Goal: Find specific page/section: Find specific page/section

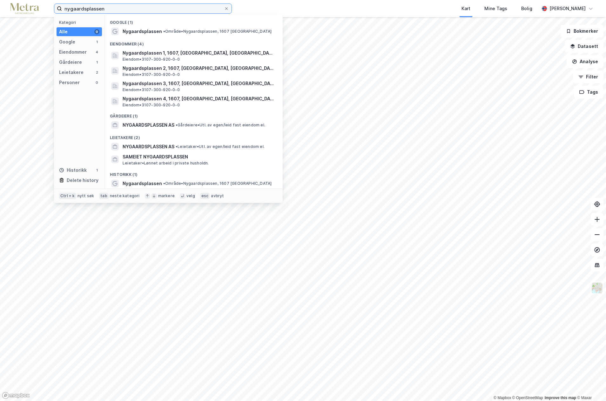
drag, startPoint x: 111, startPoint y: 6, endPoint x: 19, endPoint y: 10, distance: 92.4
click at [19, 10] on div "nygaardsplassen Kategori Alle 9 Google 1 Eiendommer 4 Gårdeiere 1 Leietakere 2 …" at bounding box center [303, 8] width 606 height 17
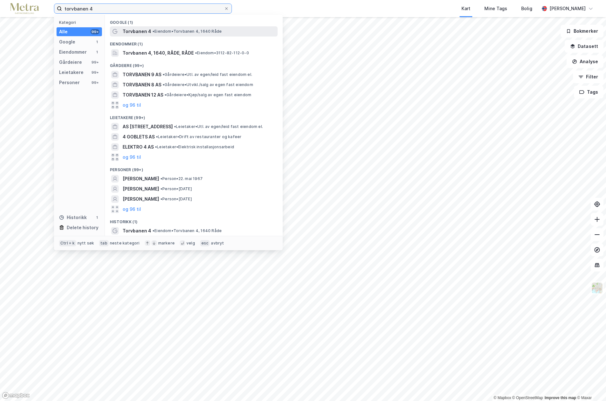
type input "torvbanen 4"
click at [143, 31] on span "Torvbanen 4" at bounding box center [137, 32] width 29 height 8
